Goal: Information Seeking & Learning: Learn about a topic

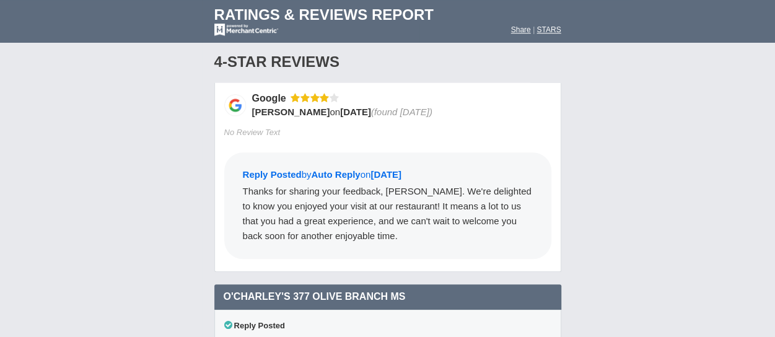
scroll to position [14702, 0]
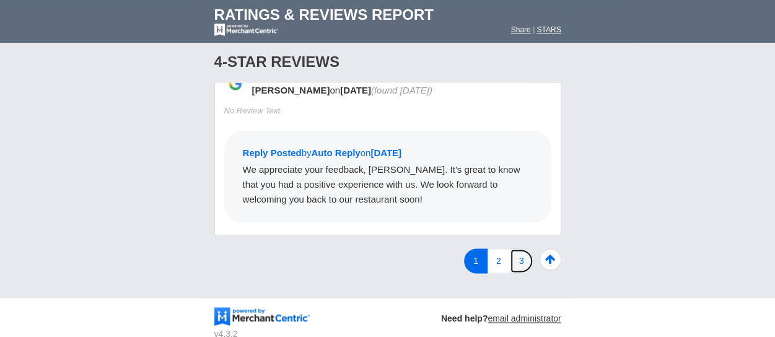
click at [520, 273] on link "3" at bounding box center [522, 260] width 24 height 25
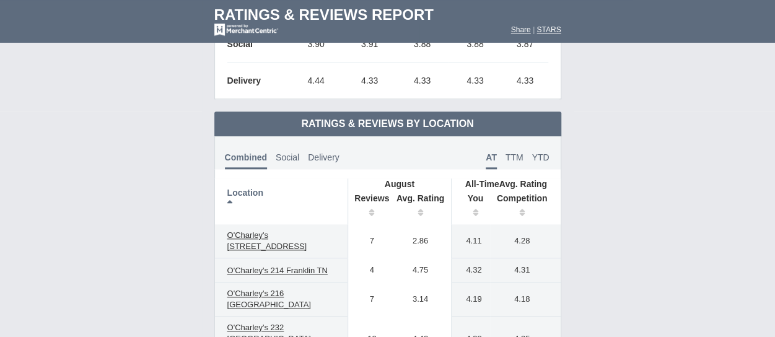
scroll to position [539, 0]
click at [508, 152] on span "TTM" at bounding box center [514, 157] width 18 height 10
click at [549, 154] on span "YTD" at bounding box center [540, 157] width 17 height 10
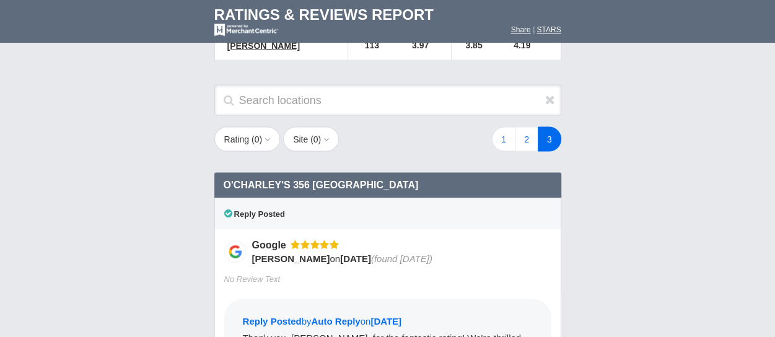
scroll to position [1059, 0]
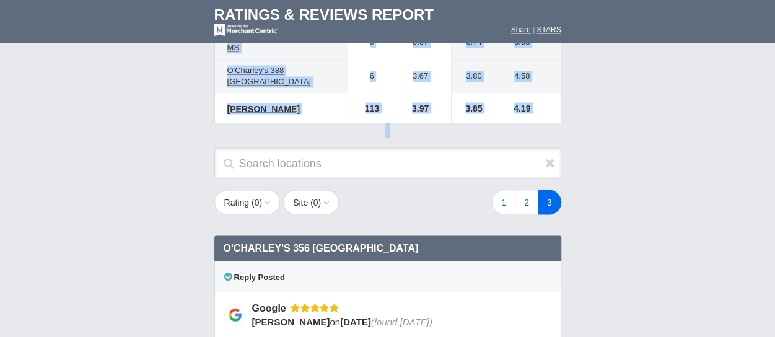
drag, startPoint x: 216, startPoint y: 58, endPoint x: 559, endPoint y: 80, distance: 344.5
copy body "All-Time Avg. Rating Trend Aug-24 Nov-24 Feb-25 May-25 Aug-25 Combined 4.28 4.2…"
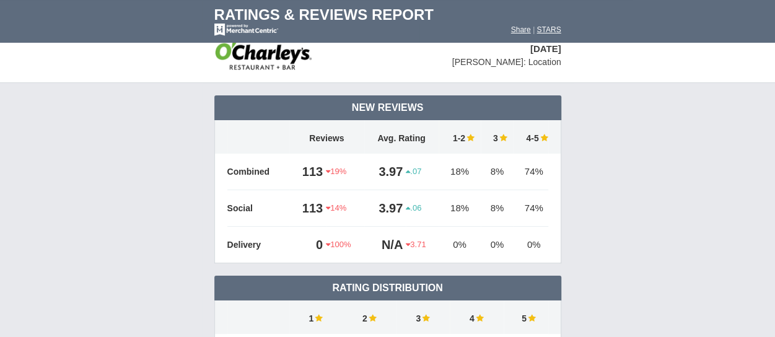
scroll to position [0, 0]
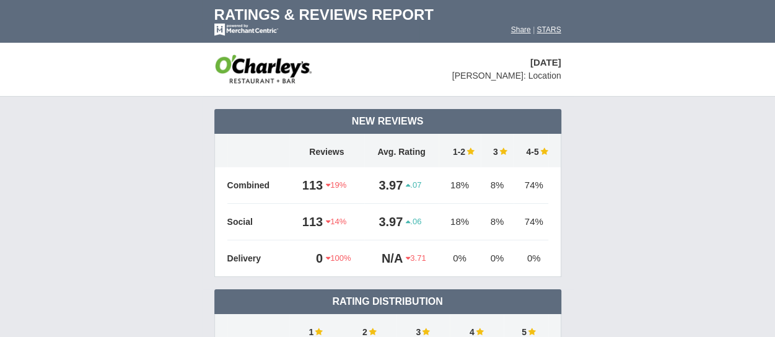
drag, startPoint x: 224, startPoint y: 110, endPoint x: 549, endPoint y: 271, distance: 362.9
click at [549, 271] on tbody "New Reviews Reviews 19% .07 14% .06 100% 3.71" at bounding box center [387, 193] width 347 height 168
copy tbody "New Reviews Reviews Avg. Rating 1-2 3 4-5 Combined 113 19% 3.97 .07 18% 8% 74% …"
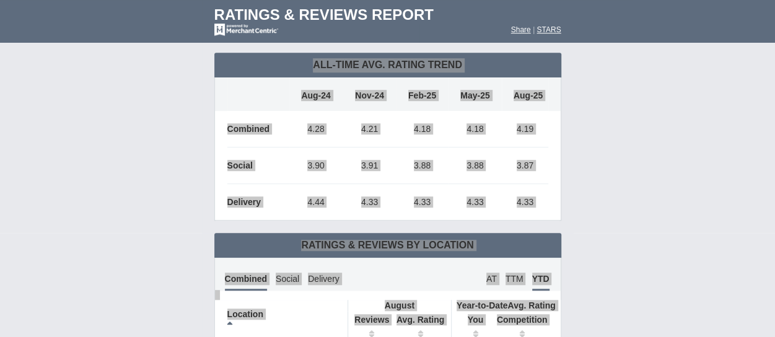
scroll to position [419, 0]
